Goal: Information Seeking & Learning: Find specific page/section

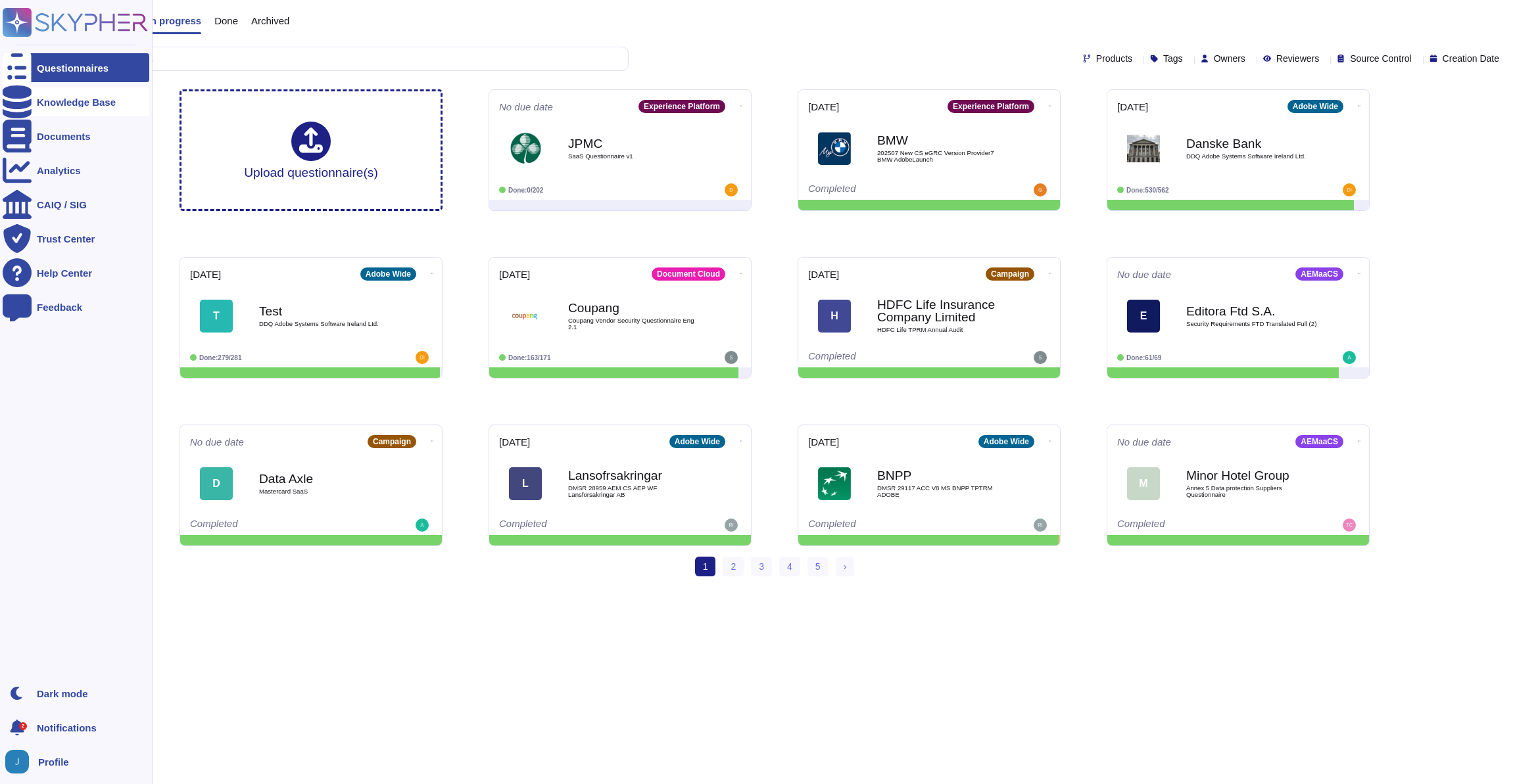
click at [29, 104] on div at bounding box center [17, 102] width 29 height 29
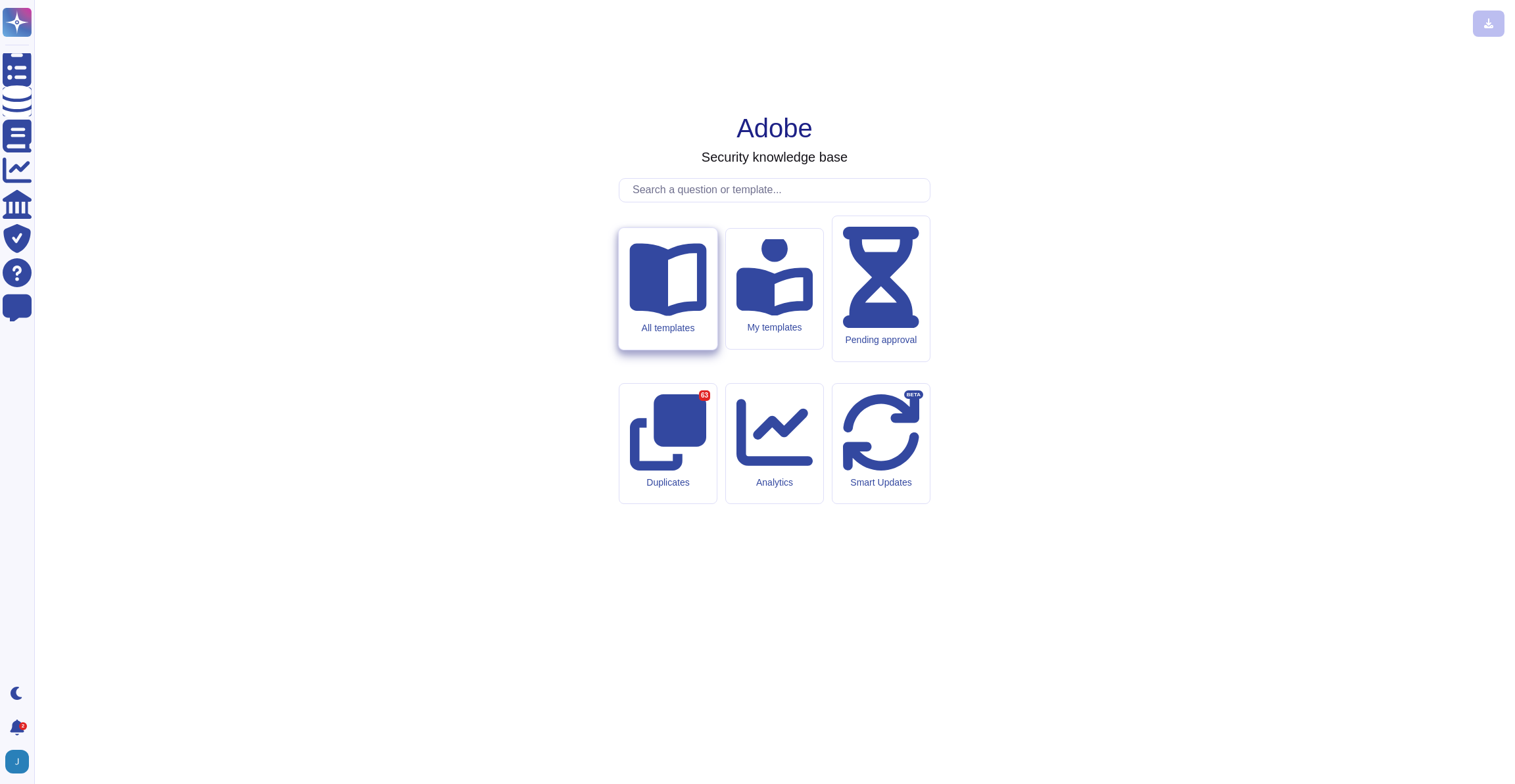
click at [678, 336] on div "All templates" at bounding box center [668, 288] width 98 height 121
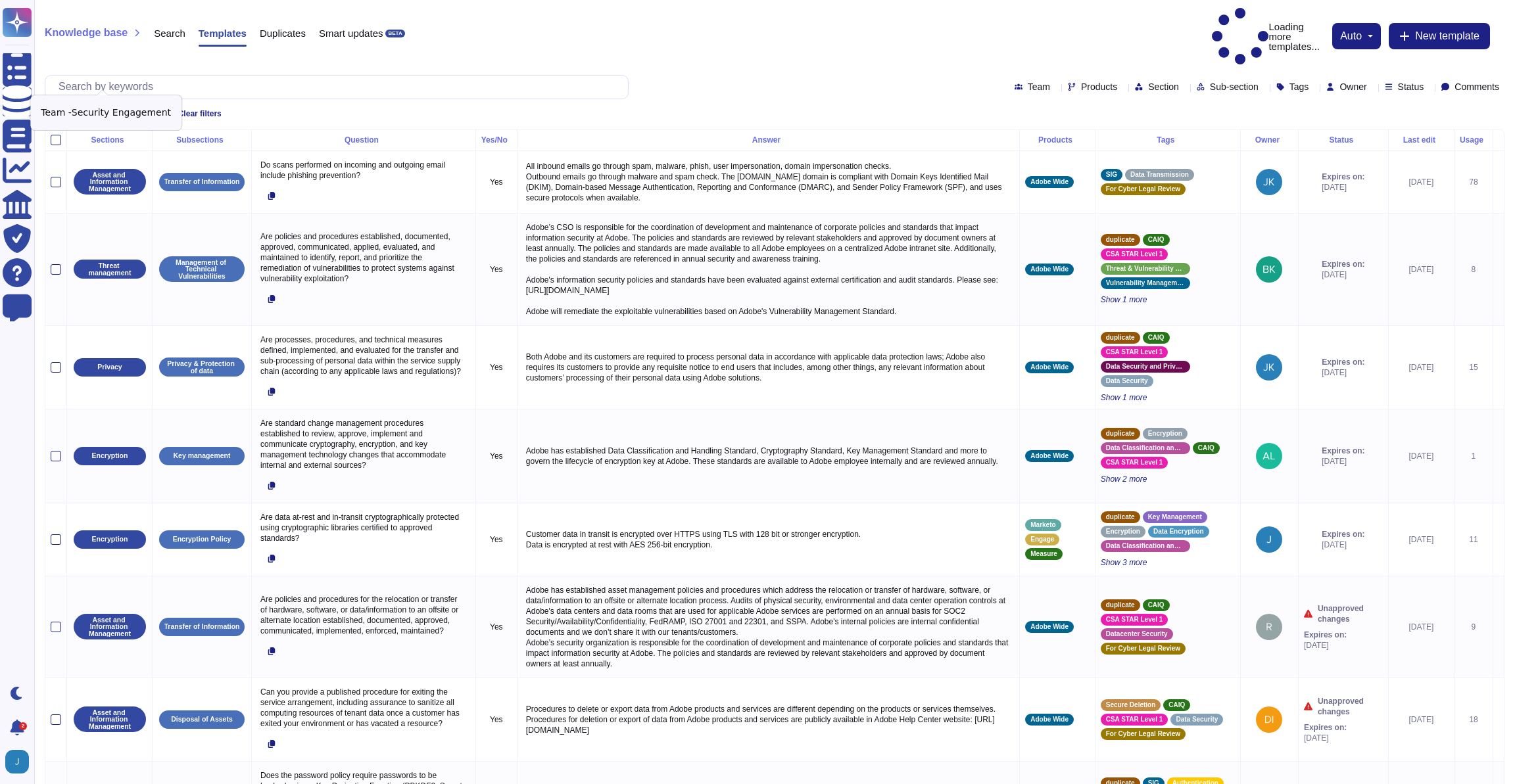
click at [151, 111] on icon at bounding box center [148, 115] width 8 height 8
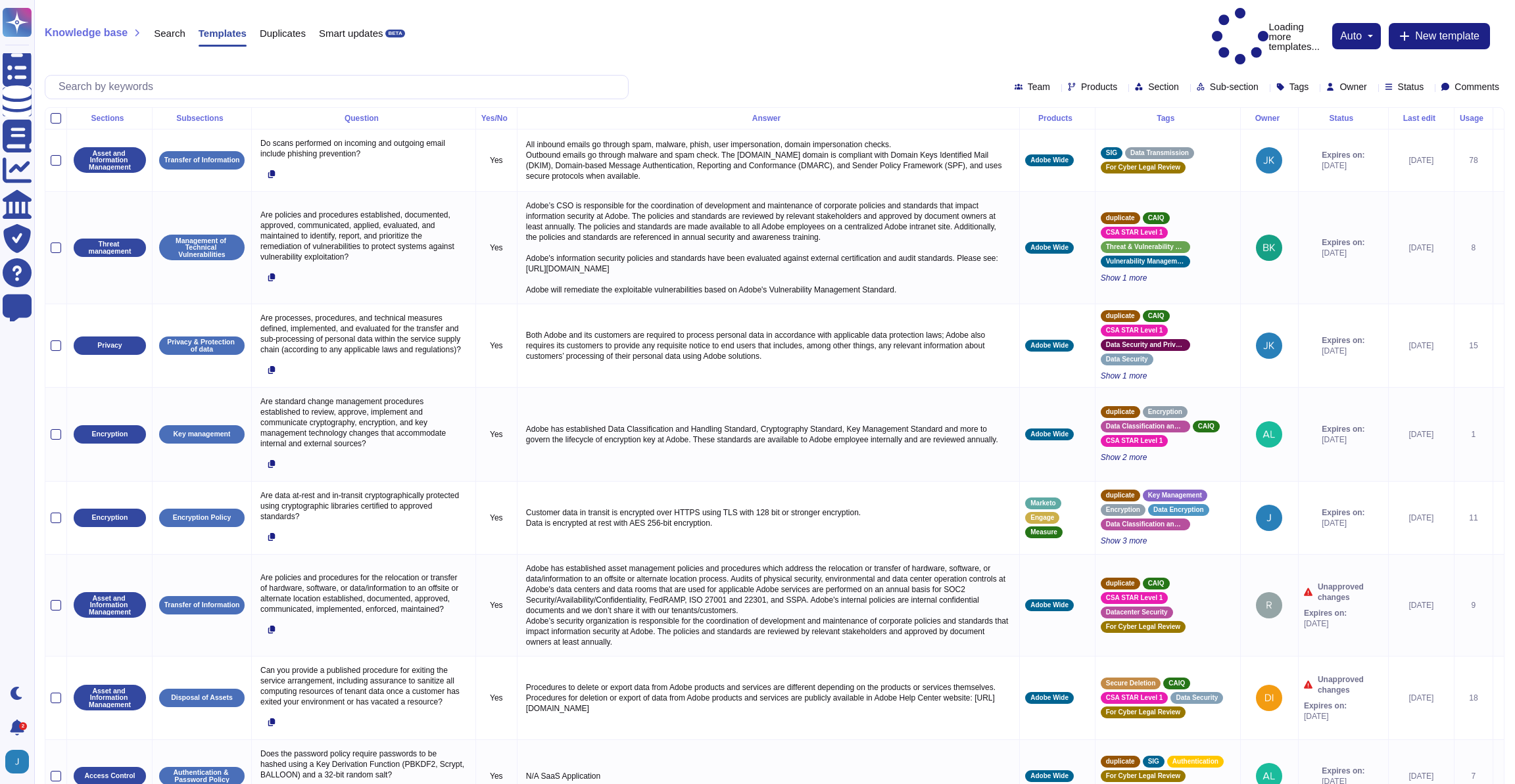
click at [1082, 82] on span "Products" at bounding box center [1100, 86] width 36 height 9
type input "fra"
click at [1056, 117] on span "FrameIO" at bounding box center [1059, 119] width 39 height 12
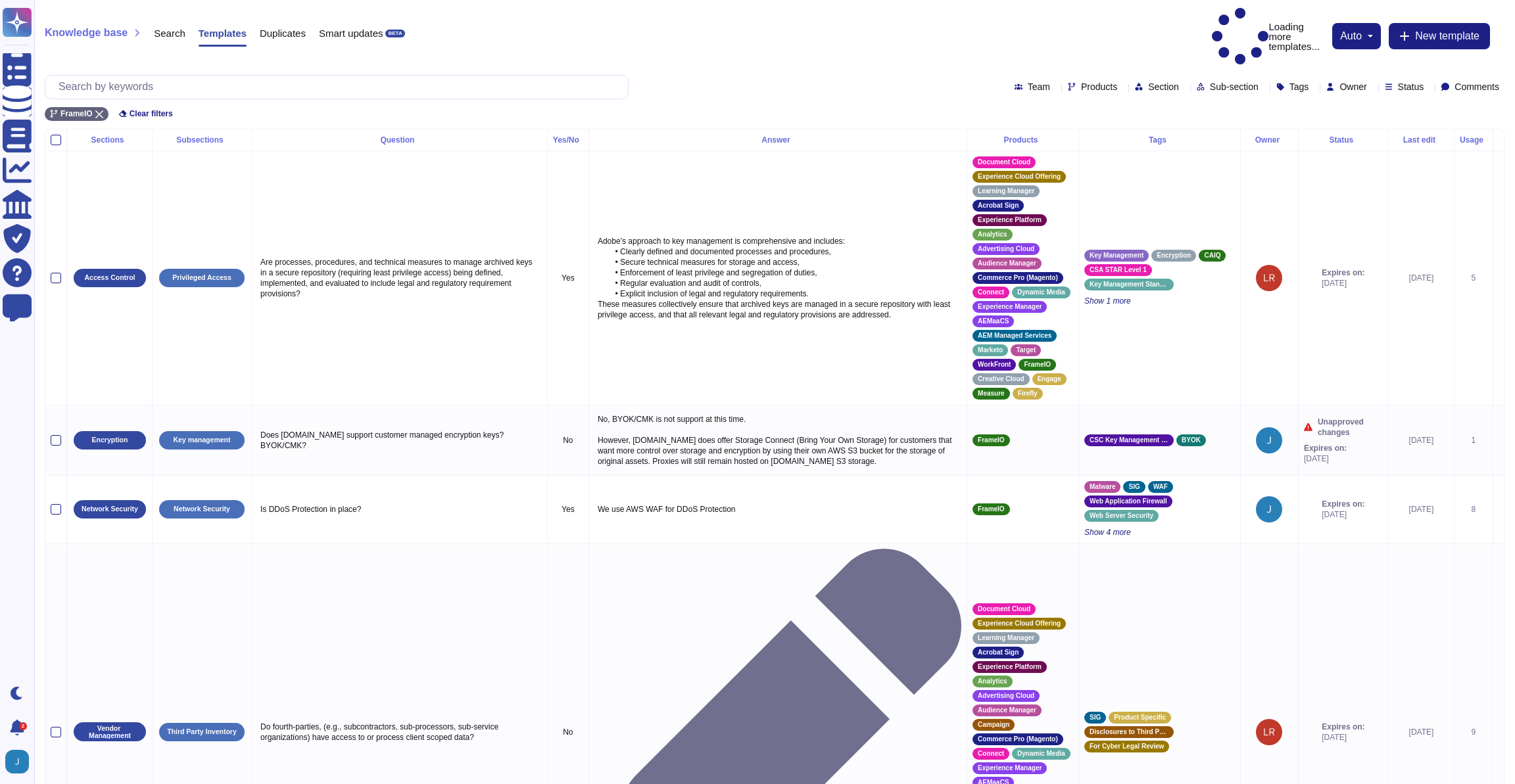
click at [959, 75] on div "Team Products Section Sub-section Tags Owner Status Comments" at bounding box center [775, 87] width 1460 height 24
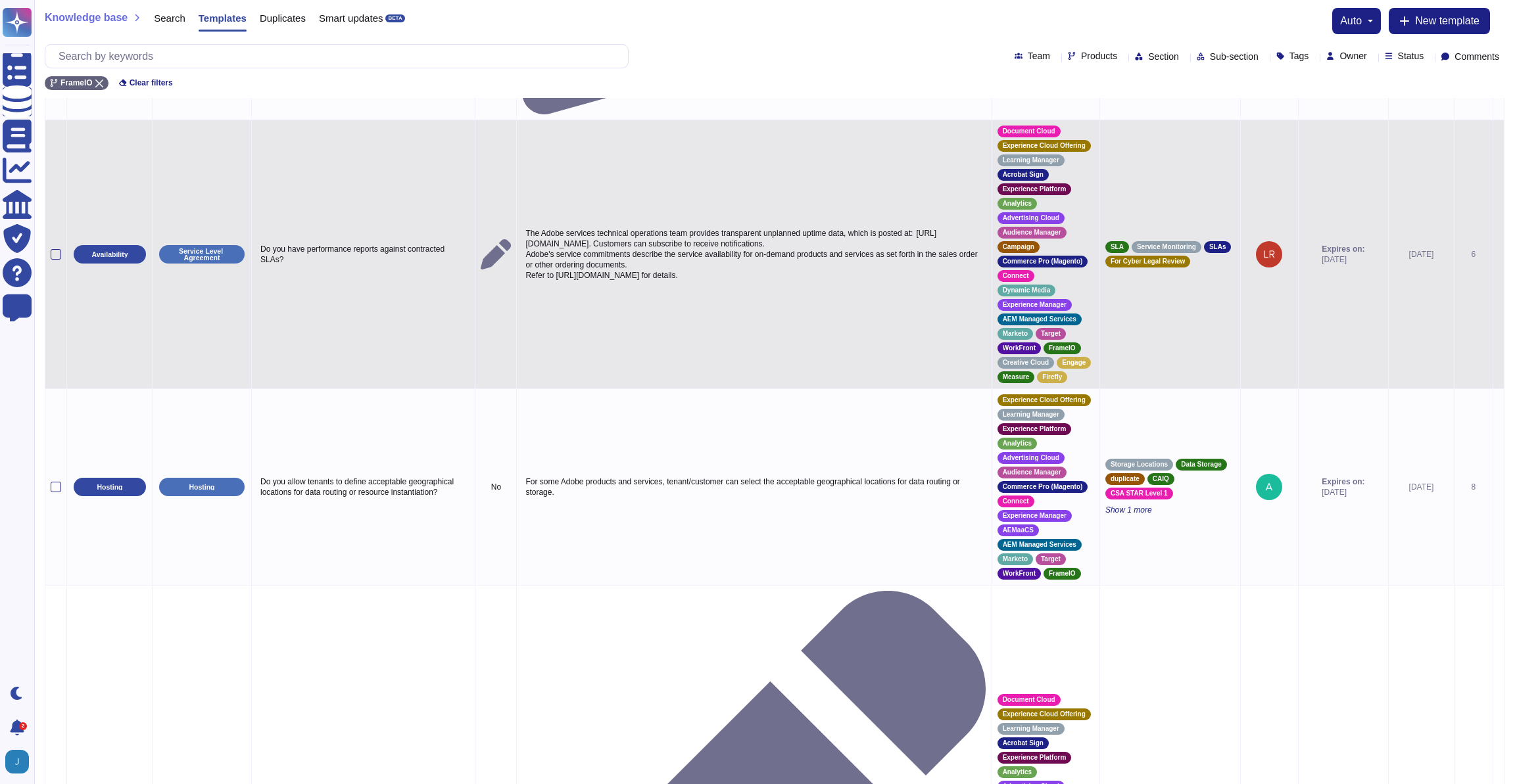
scroll to position [1214, 0]
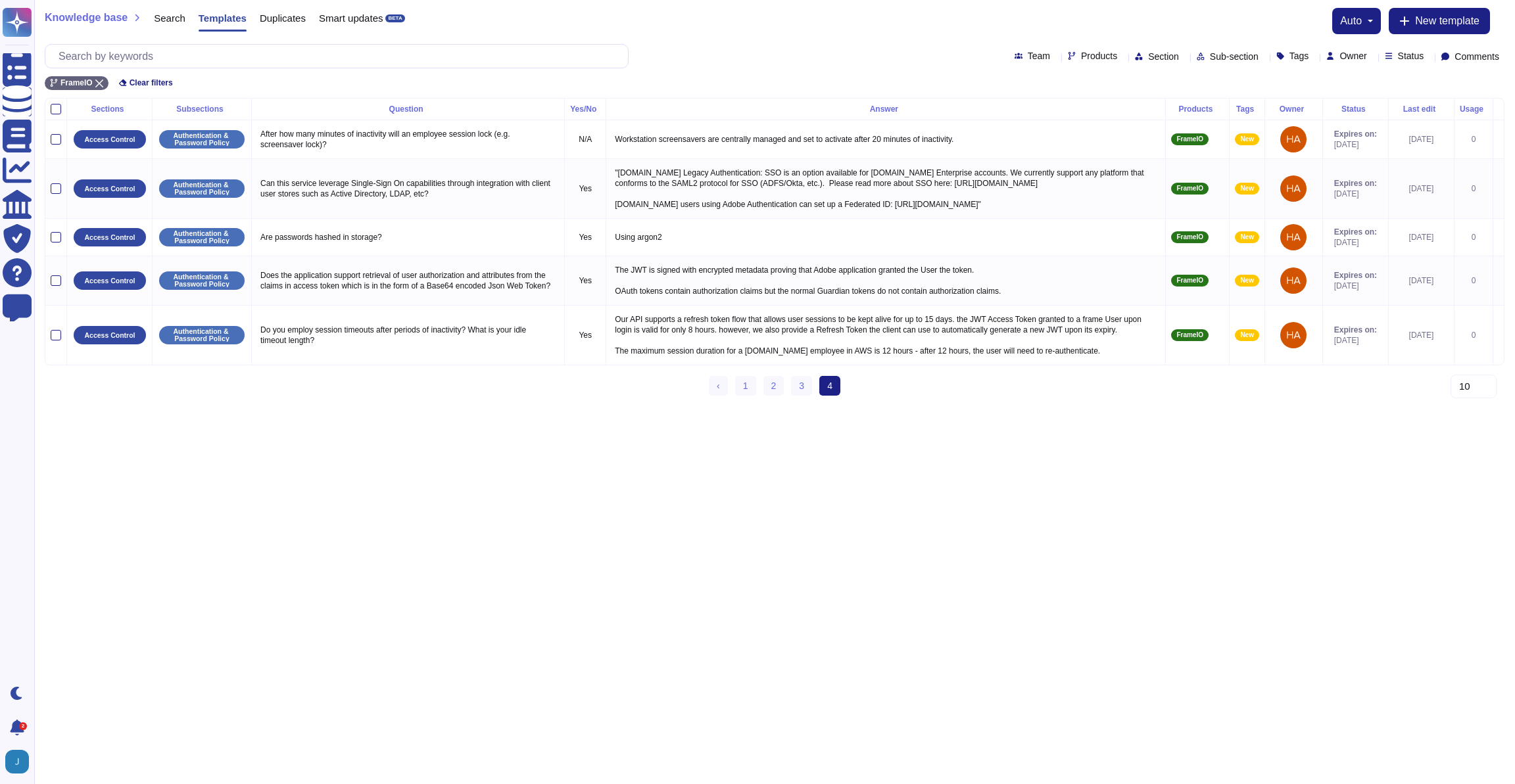
scroll to position [0, 0]
click at [792, 396] on link "3" at bounding box center [801, 386] width 21 height 20
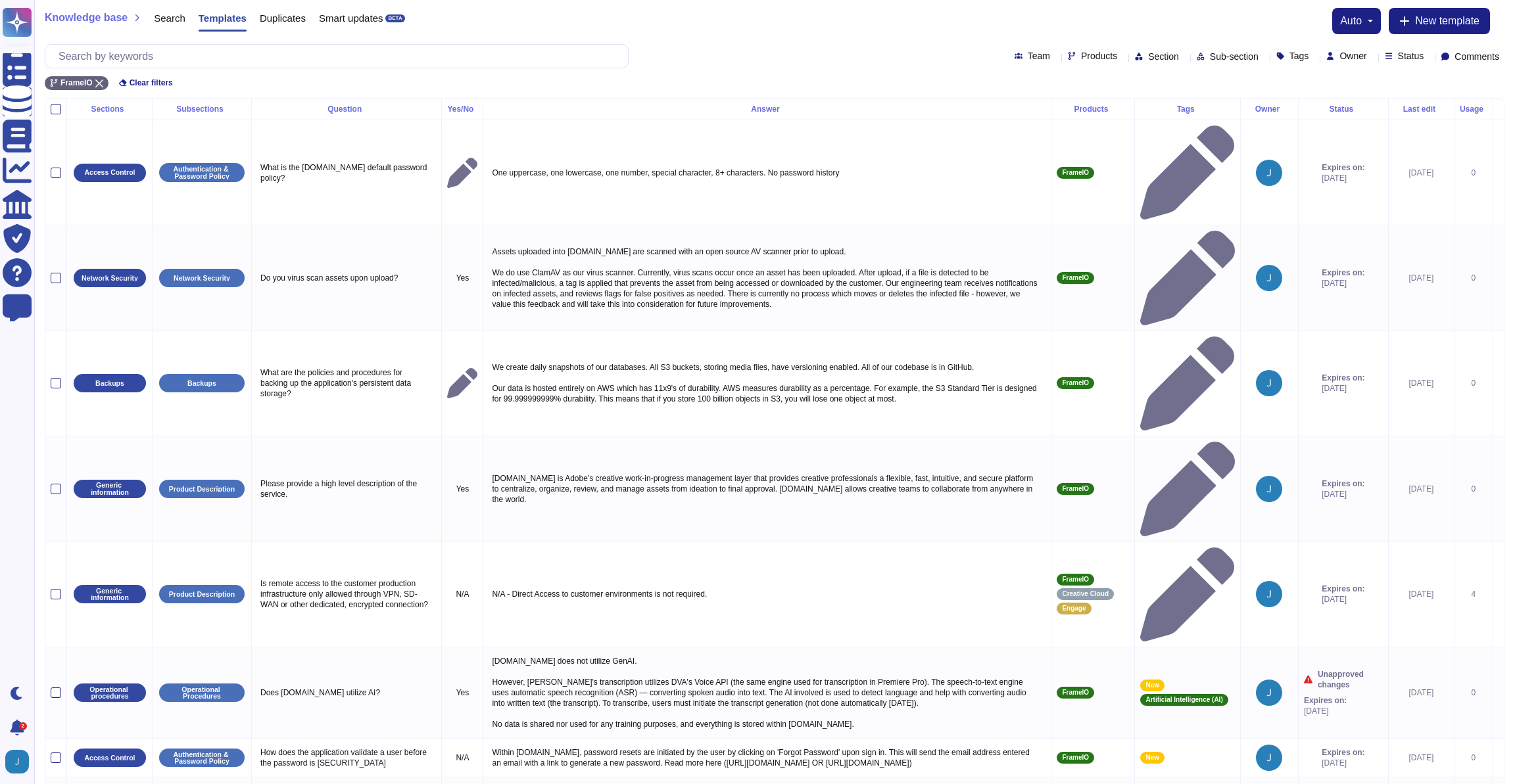
scroll to position [2, 0]
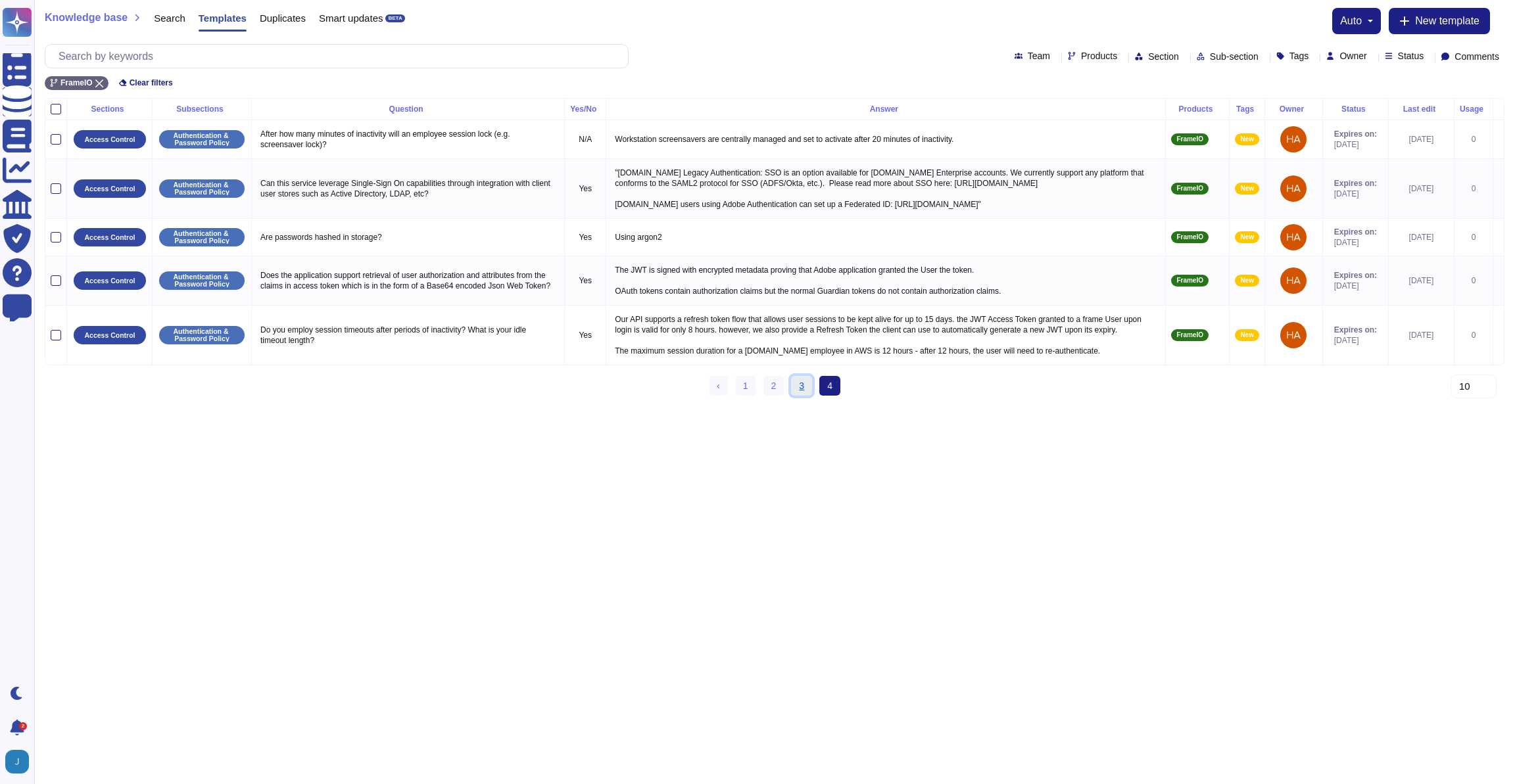
click at [798, 396] on link "3" at bounding box center [801, 386] width 21 height 20
